Goal: Transaction & Acquisition: Purchase product/service

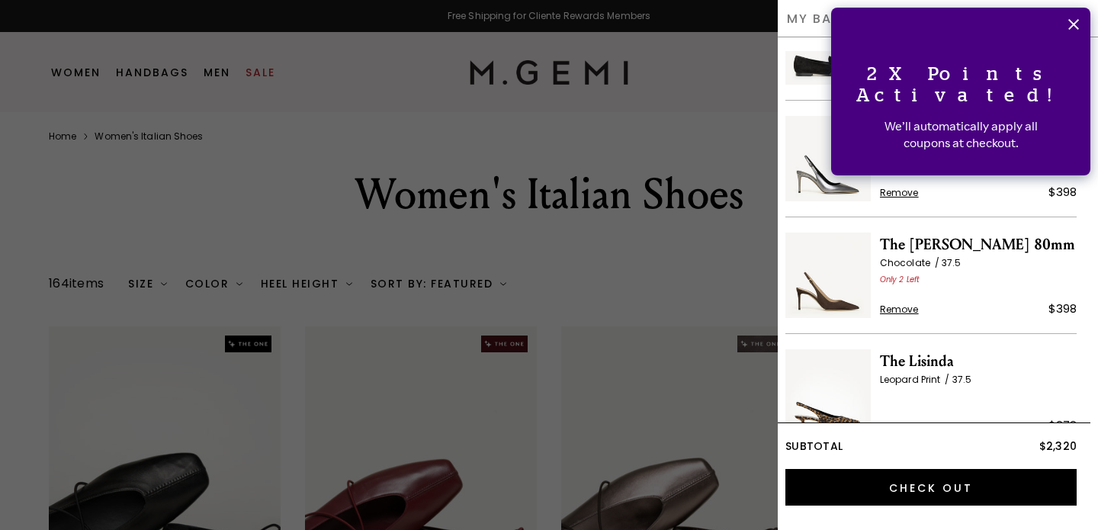
scroll to position [73, 0]
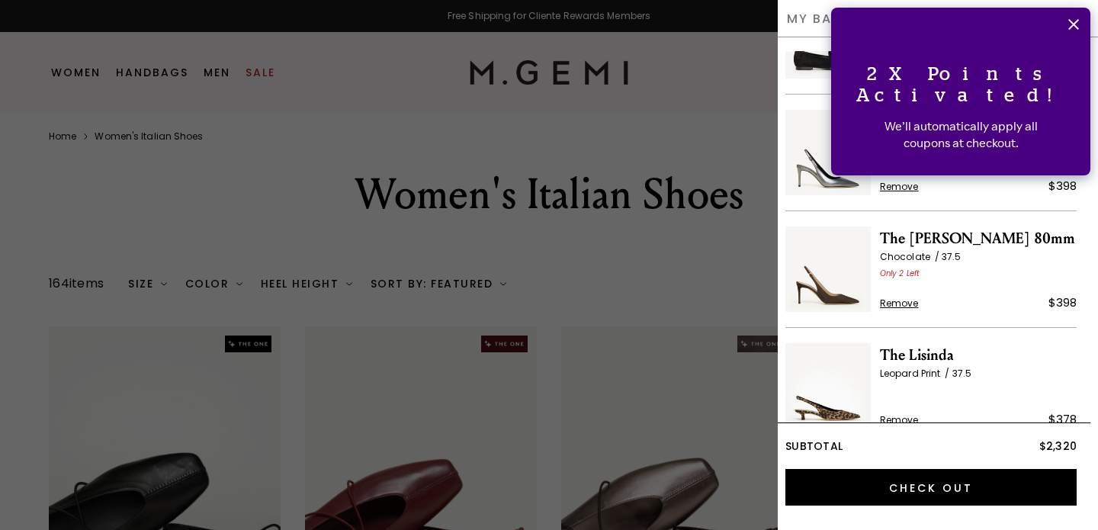
click at [1075, 22] on icon "Close" at bounding box center [1073, 24] width 11 height 11
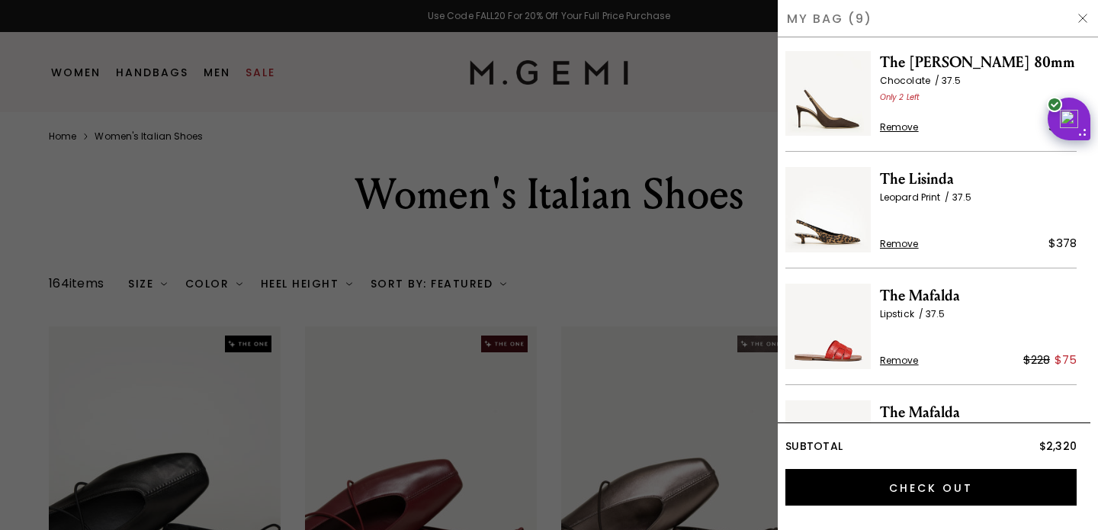
scroll to position [0, 0]
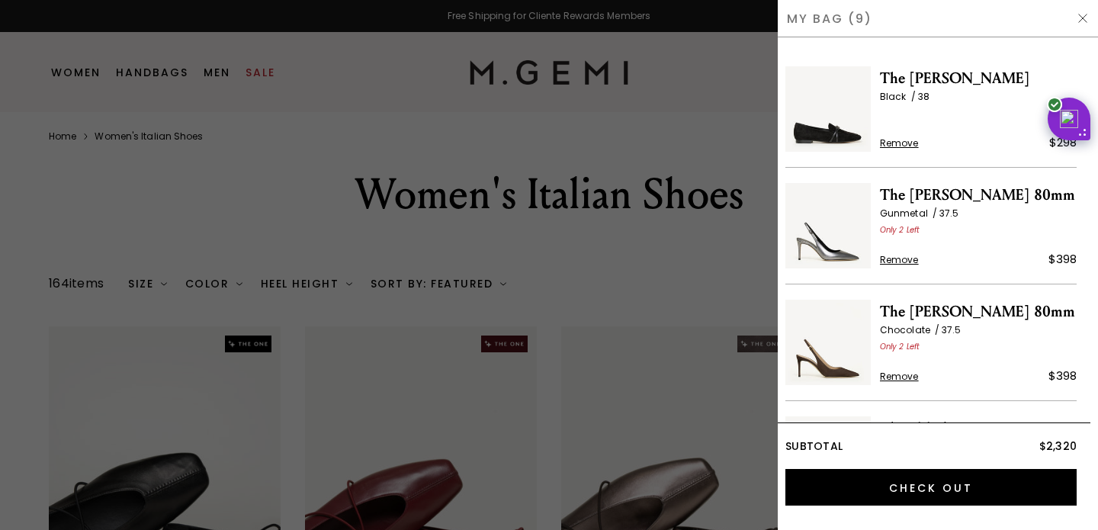
click at [1078, 19] on img at bounding box center [1082, 18] width 12 height 12
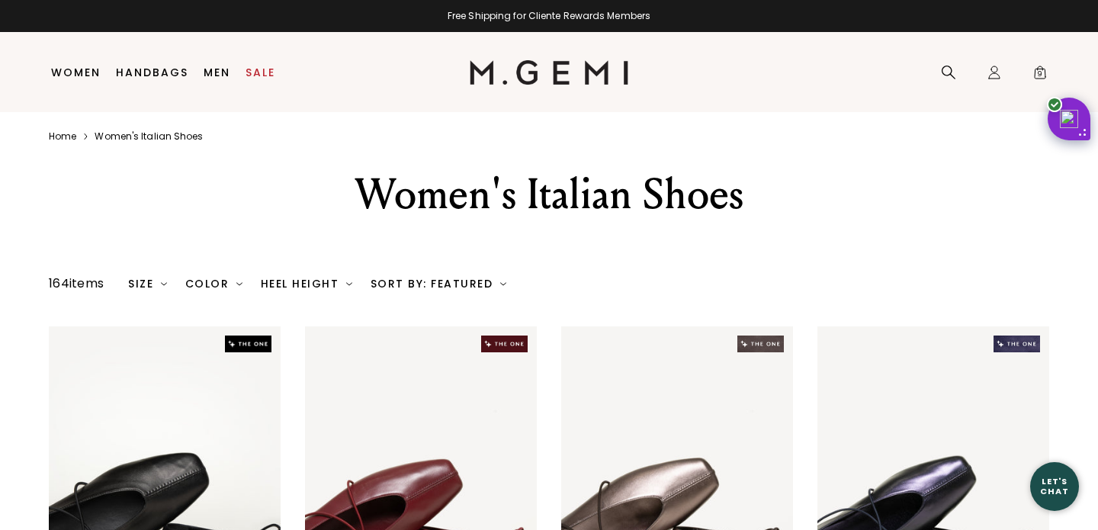
click at [562, 18] on div "Free Shipping for Cliente Rewards Members" at bounding box center [549, 16] width 1098 height 12
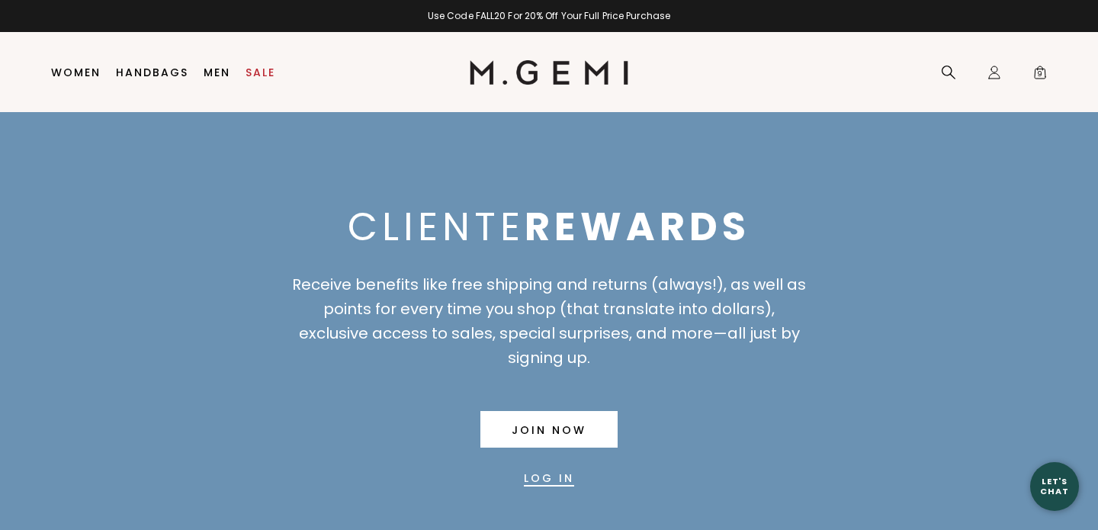
click at [544, 20] on div "Use Code FALL20 For 20% Off Your Full Price Purchase" at bounding box center [549, 16] width 1098 height 12
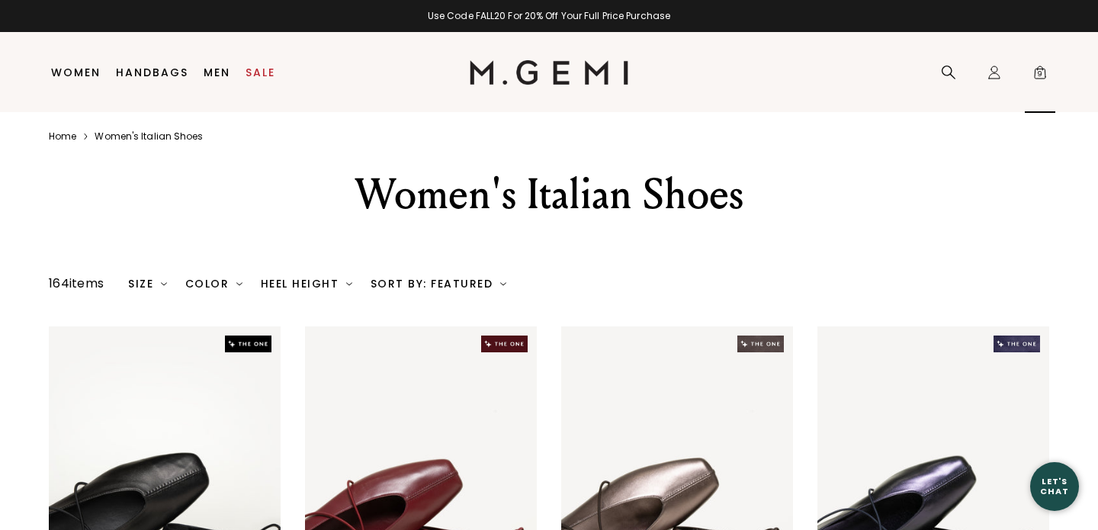
click at [1039, 76] on span "9" at bounding box center [1039, 75] width 15 height 15
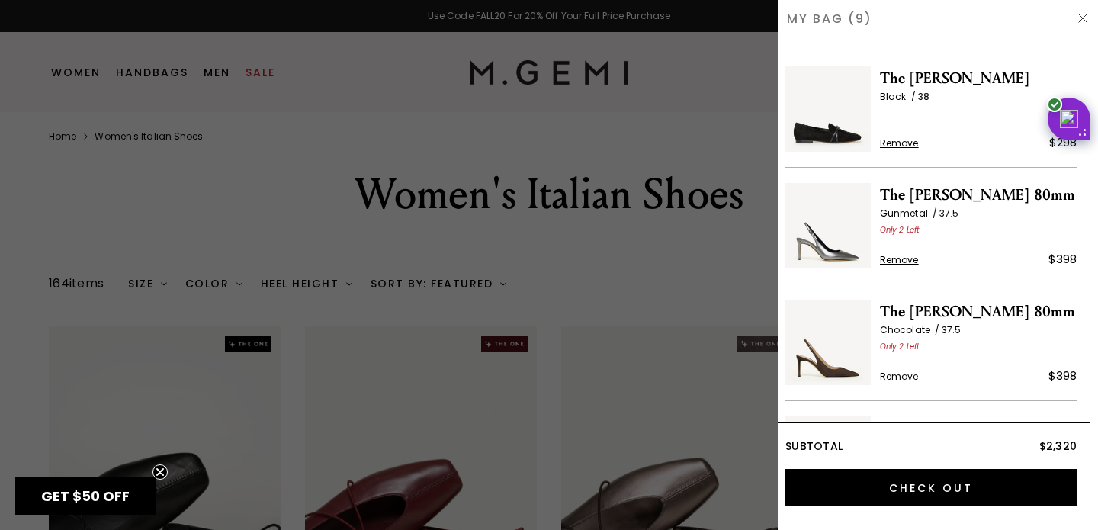
click at [1079, 18] on img at bounding box center [1082, 18] width 12 height 12
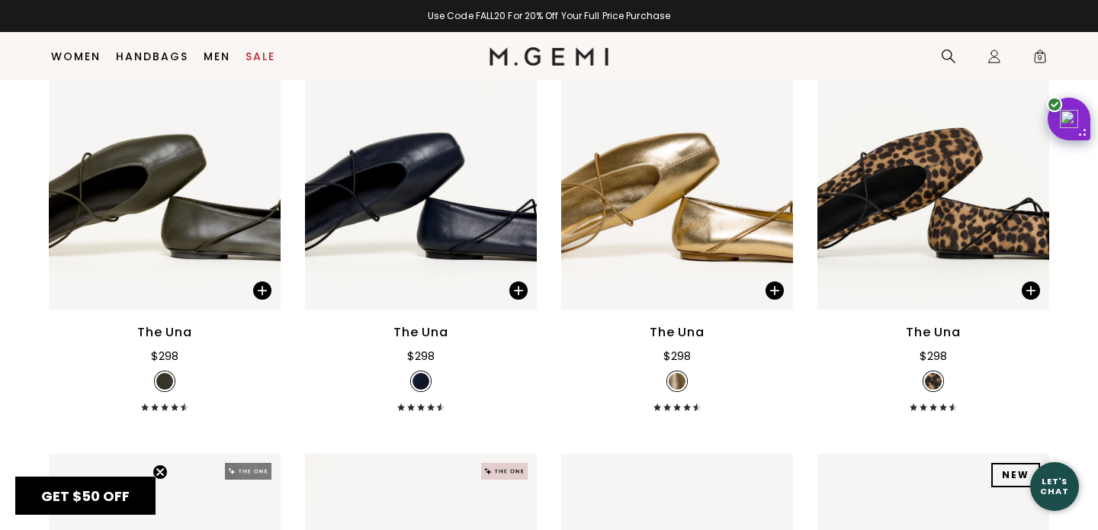
scroll to position [2399, 0]
